Goal: Task Accomplishment & Management: Manage account settings

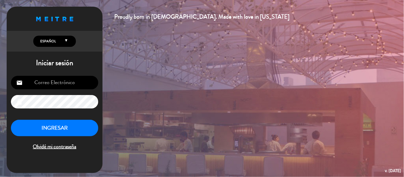
type input "[EMAIL_ADDRESS][DOMAIN_NAME]"
click at [42, 133] on button "INGRESAR" at bounding box center [54, 128] width 87 height 17
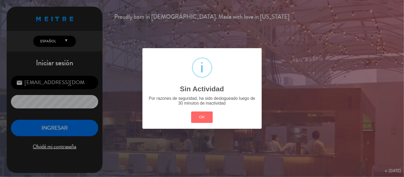
click at [191, 112] on button "OK" at bounding box center [202, 117] width 22 height 11
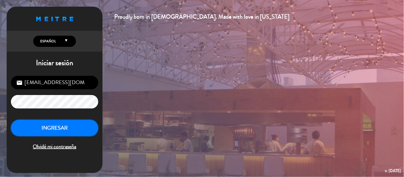
click at [58, 123] on button "INGRESAR" at bounding box center [54, 128] width 87 height 17
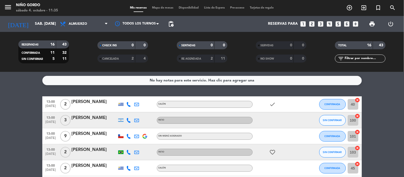
click at [156, 11] on div "menu Niño Gordo sábado 4. octubre - 11:35 Mis reservas Mapa de mesas Disponibil…" at bounding box center [202, 8] width 404 height 16
click at [157, 6] on span "Mapa de mesas" at bounding box center [163, 7] width 27 height 3
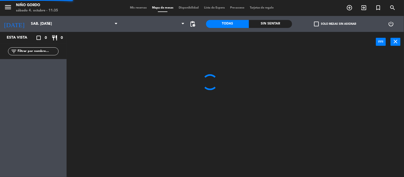
click at [158, 8] on span "Mapa de mesas" at bounding box center [163, 7] width 27 height 3
